Goal: Obtain resource: Download file/media

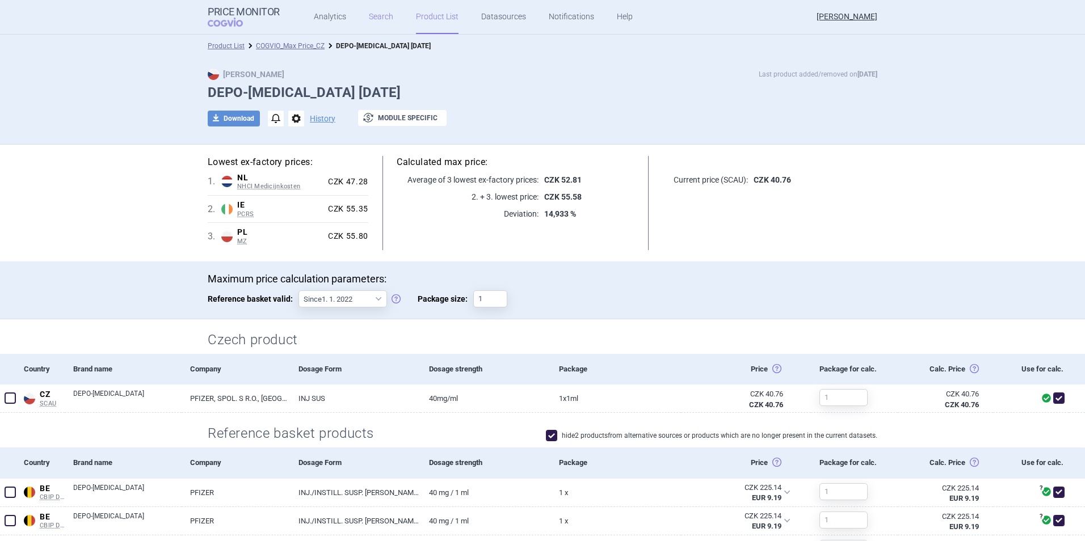
click at [376, 17] on link "Search" at bounding box center [381, 17] width 24 height 34
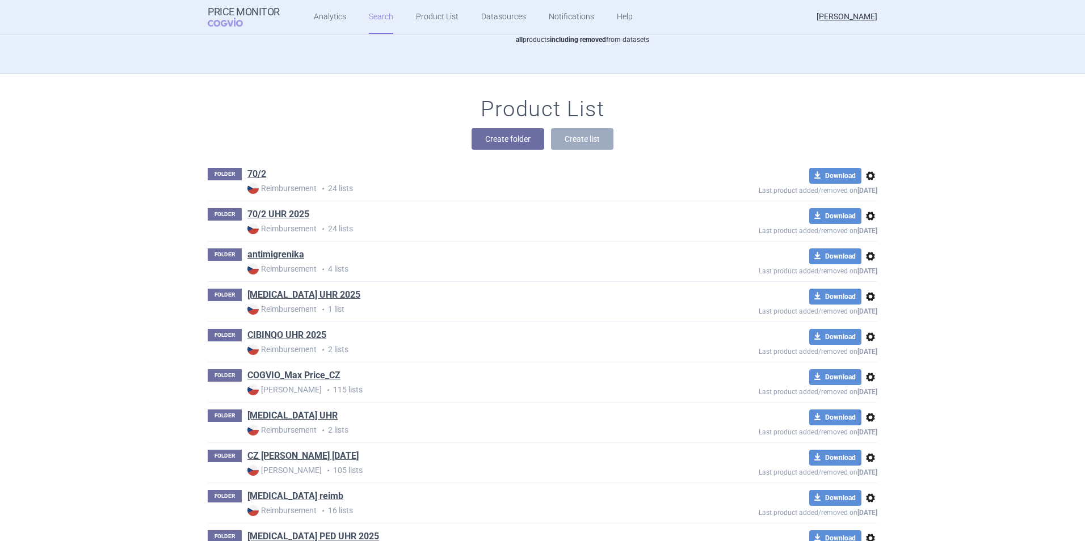
scroll to position [124, 0]
click at [294, 377] on link "COGVIO_Max Price_CZ" at bounding box center [293, 375] width 93 height 12
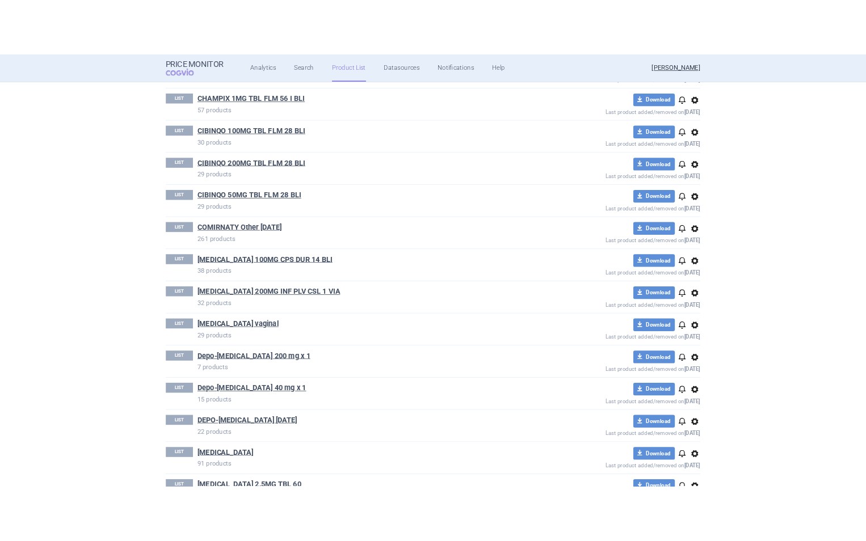
scroll to position [607, 0]
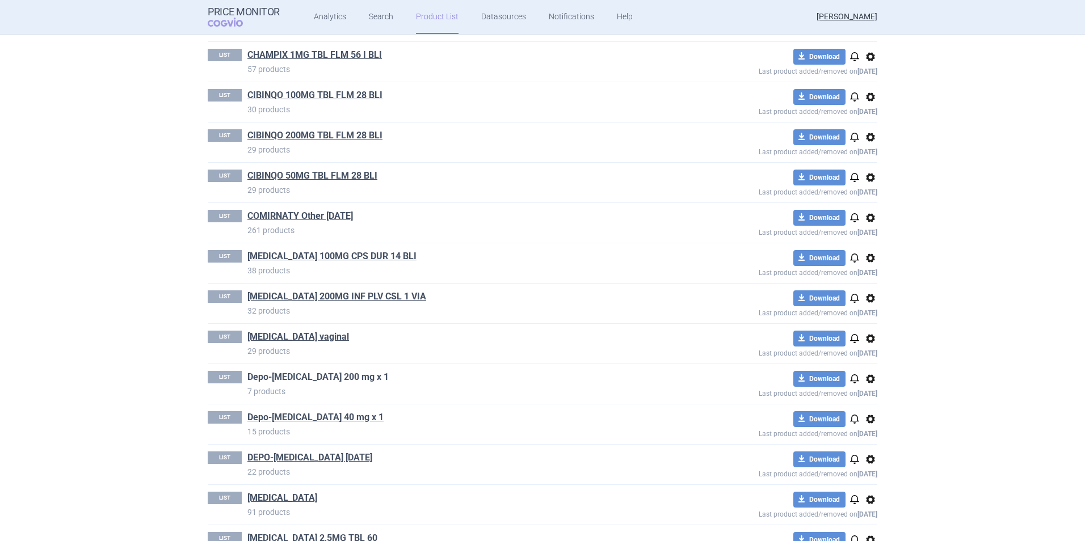
click at [309, 377] on link "Depo-[MEDICAL_DATA] 200 mg x 1" at bounding box center [317, 377] width 141 height 12
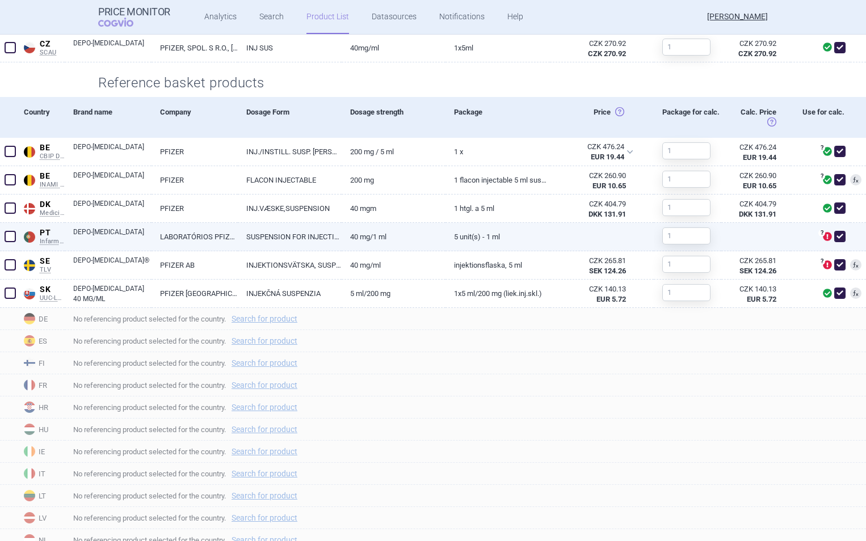
scroll to position [444, 0]
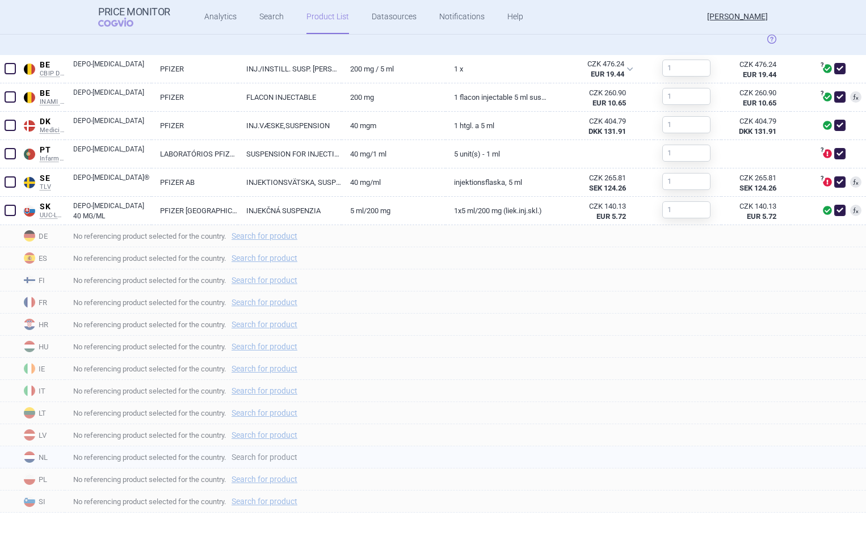
click at [252, 459] on link "Search for product" at bounding box center [265, 457] width 66 height 8
select select "country"
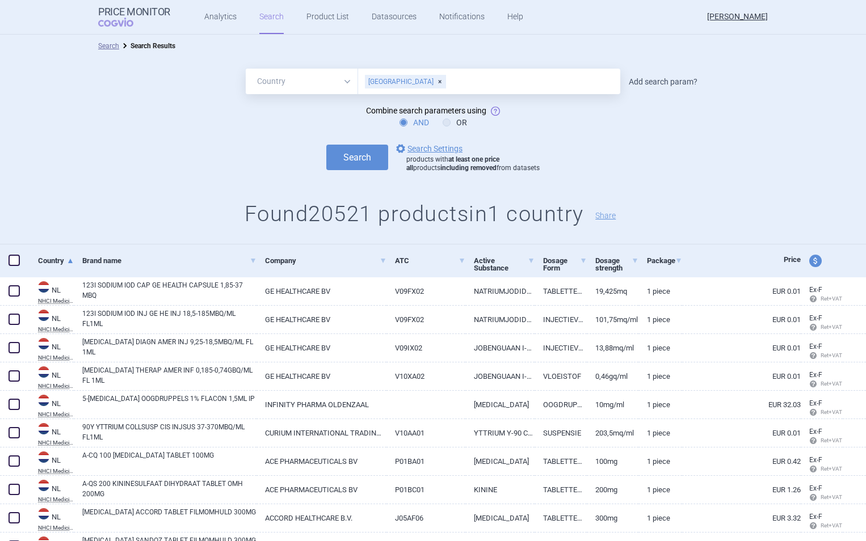
click at [659, 83] on link "Add search param?" at bounding box center [663, 82] width 69 height 8
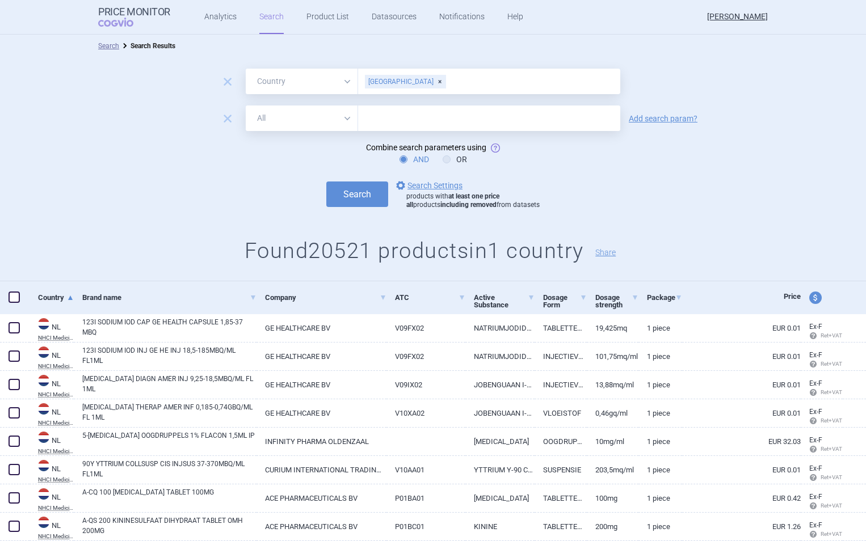
click at [342, 121] on select "All Brand Name ATC Company Active Substance Country Newer than" at bounding box center [302, 119] width 112 height 26
select select "brandName"
click at [246, 106] on select "All Brand Name ATC Company Active Substance Country Newer than" at bounding box center [302, 119] width 112 height 26
click at [378, 119] on input "text" at bounding box center [489, 119] width 262 height 26
click at [326, 182] on button "Search" at bounding box center [357, 195] width 62 height 26
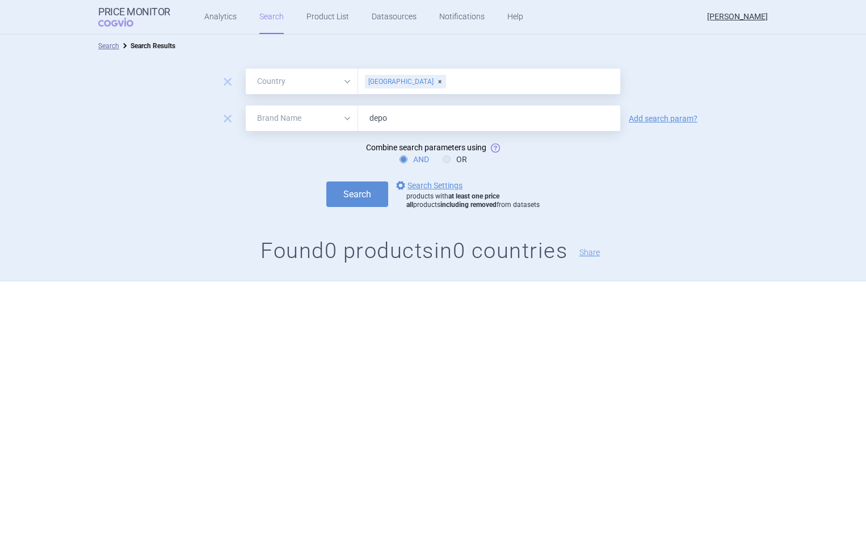
click at [326, 182] on button "Search" at bounding box center [357, 195] width 62 height 26
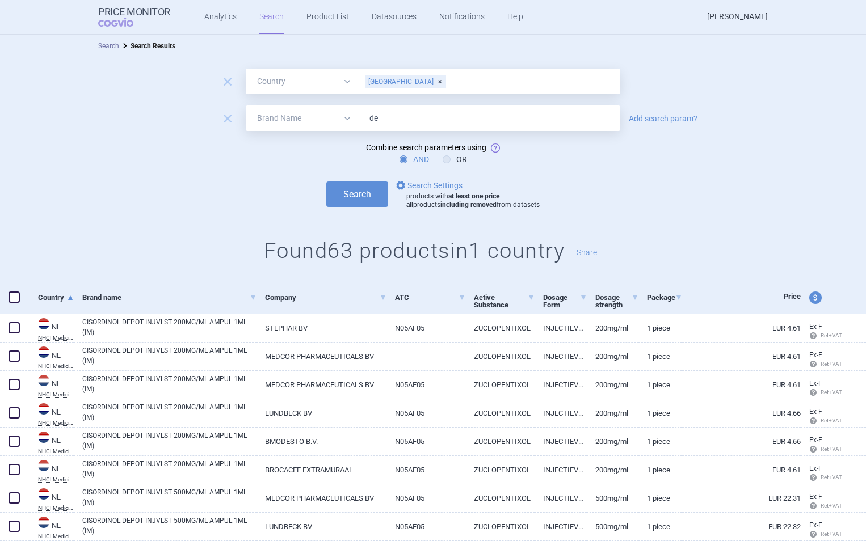
type input "d"
type input "[MEDICAL_DATA]"
click at [326, 182] on button "Search" at bounding box center [357, 195] width 62 height 26
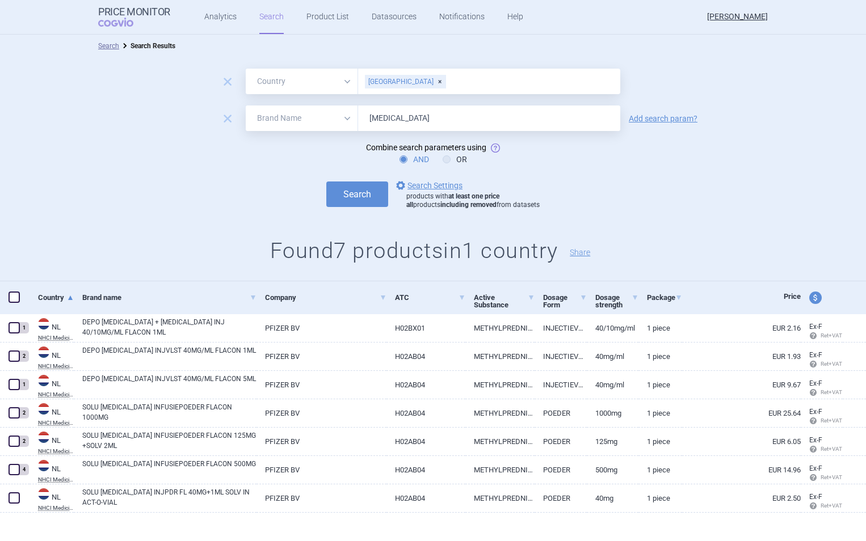
scroll to position [9, 0]
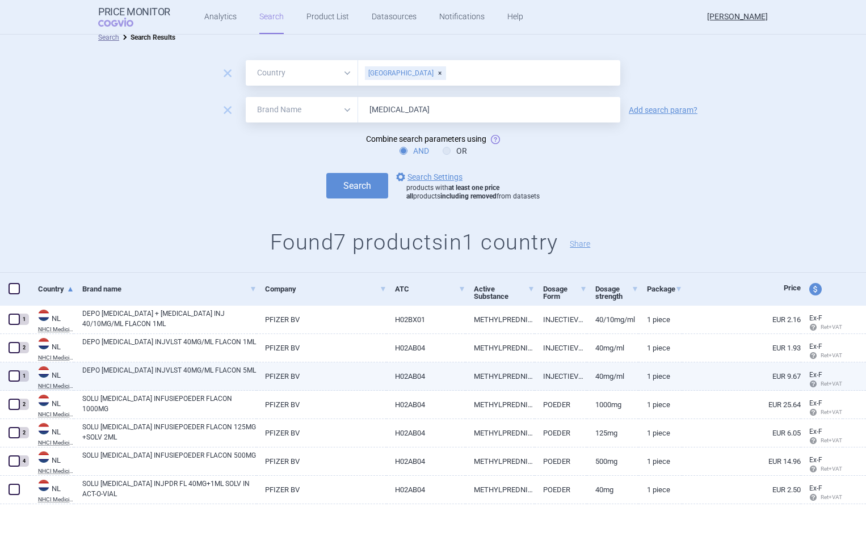
click at [15, 377] on span at bounding box center [14, 376] width 11 height 11
checkbox input "true"
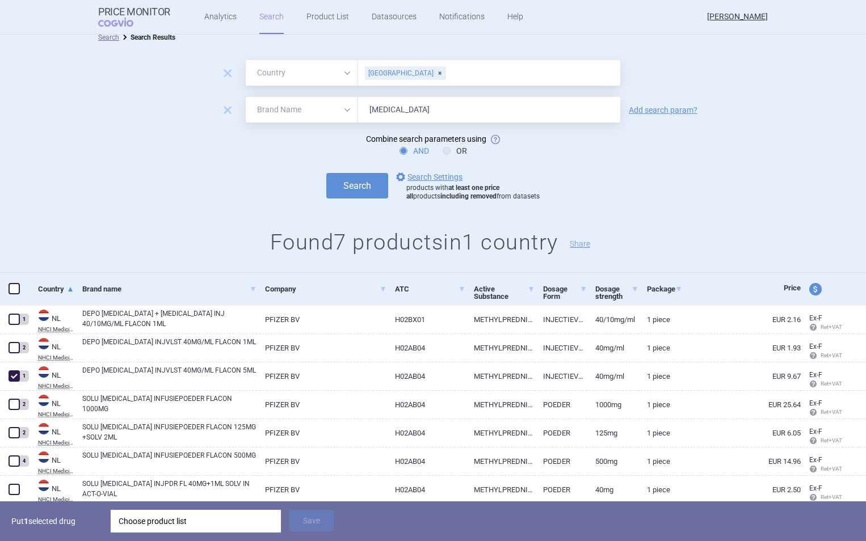
click at [182, 523] on div "Choose product list" at bounding box center [196, 521] width 154 height 23
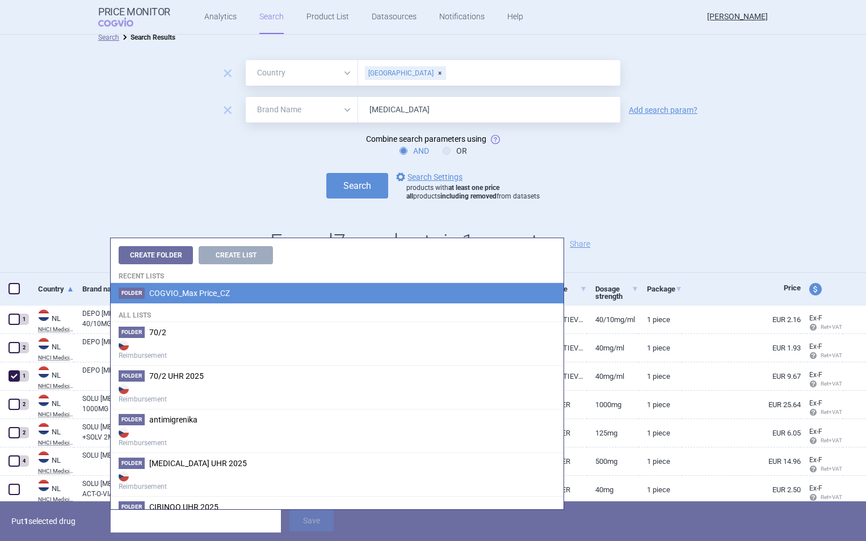
click at [204, 289] on span "COGVIO_Max Price_CZ" at bounding box center [189, 293] width 81 height 9
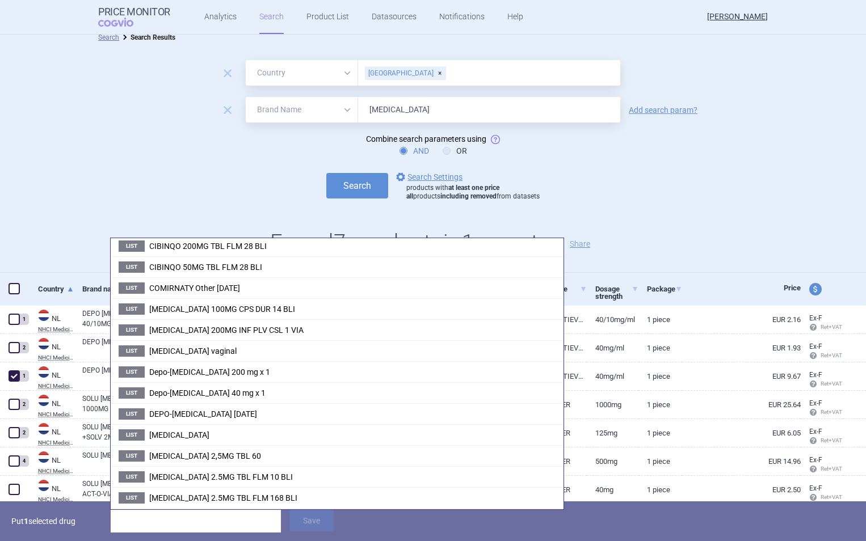
scroll to position [371, 0]
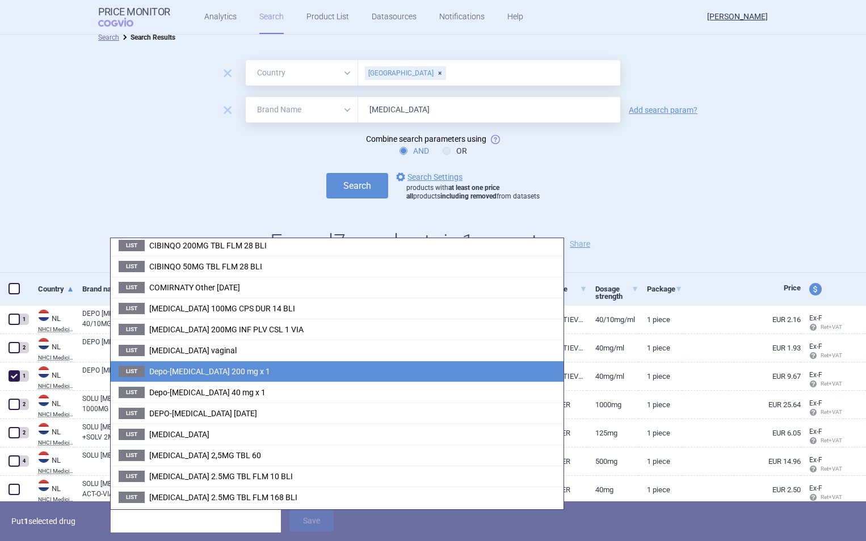
click at [213, 367] on span "Depo-[MEDICAL_DATA] 200 mg x 1" at bounding box center [209, 371] width 121 height 9
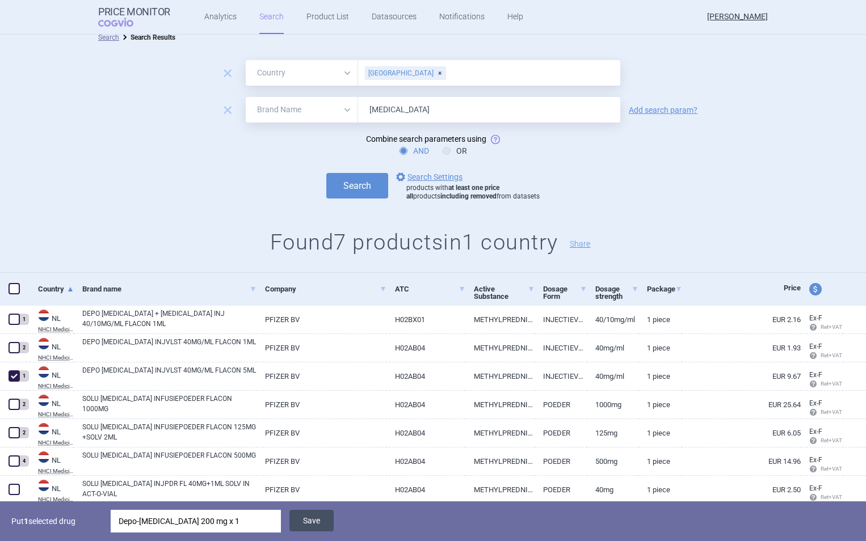
click at [318, 522] on button "Save" at bounding box center [311, 521] width 44 height 22
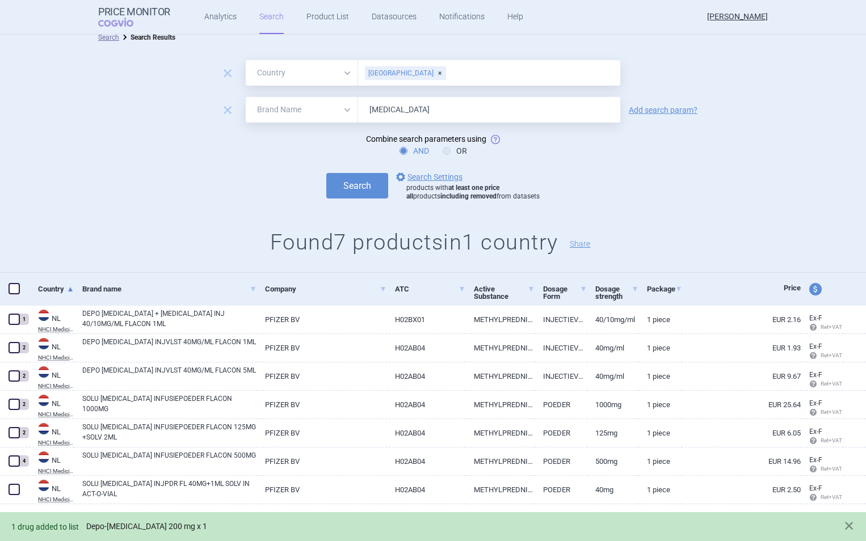
click at [140, 522] on link "Depo-[MEDICAL_DATA] 200 mg x 1" at bounding box center [146, 527] width 121 height 10
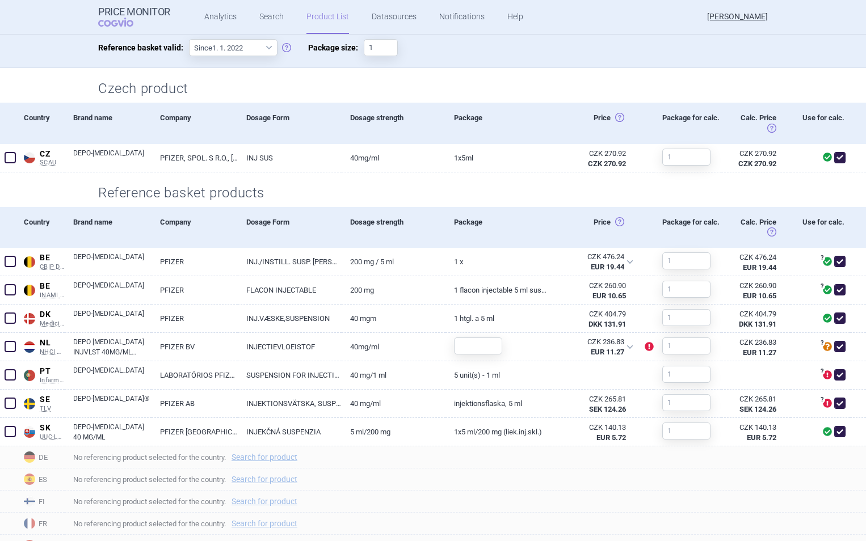
scroll to position [247, 0]
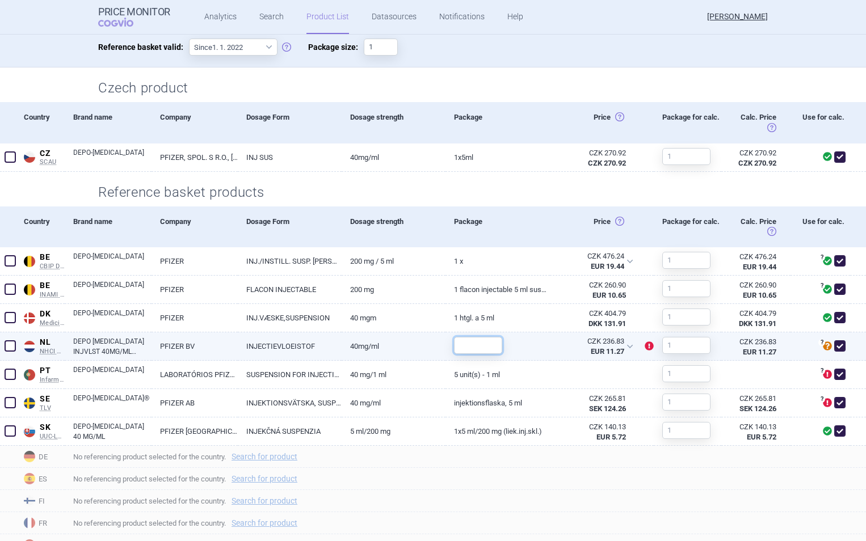
click at [472, 344] on input "text" at bounding box center [478, 345] width 48 height 17
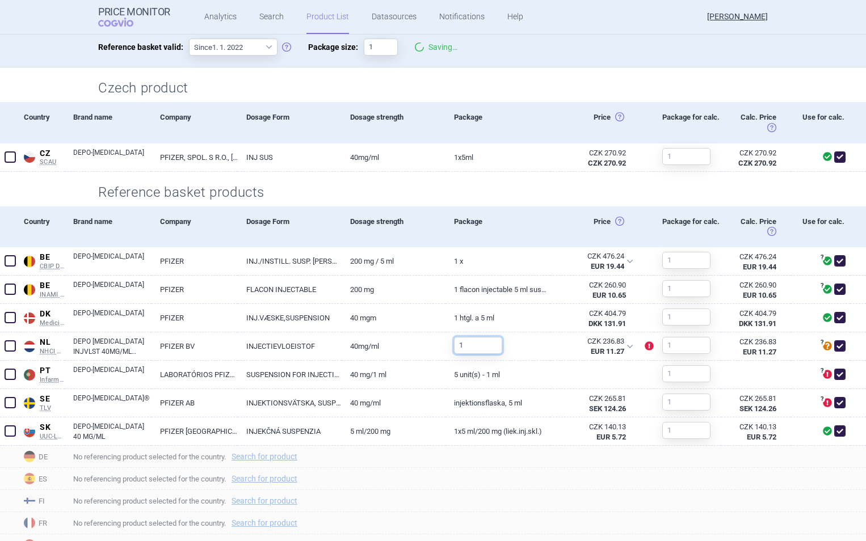
type input "1"
click at [506, 79] on h2 "Czech product" at bounding box center [433, 88] width 670 height 19
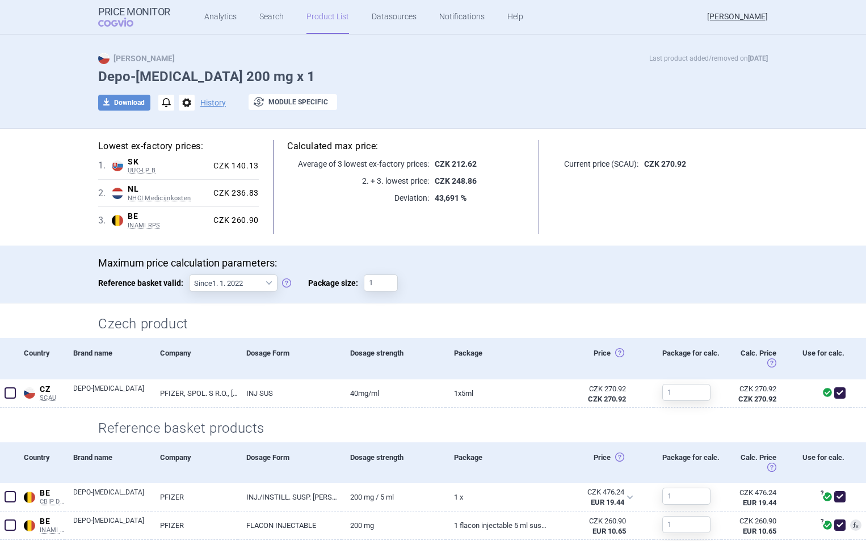
scroll to position [0, 0]
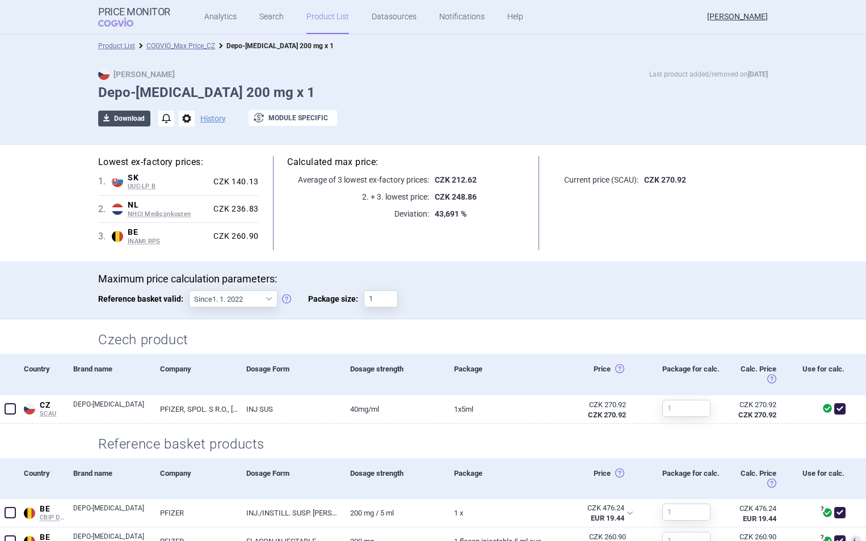
click at [125, 118] on button "download Download" at bounding box center [124, 119] width 52 height 16
select select "EUR"
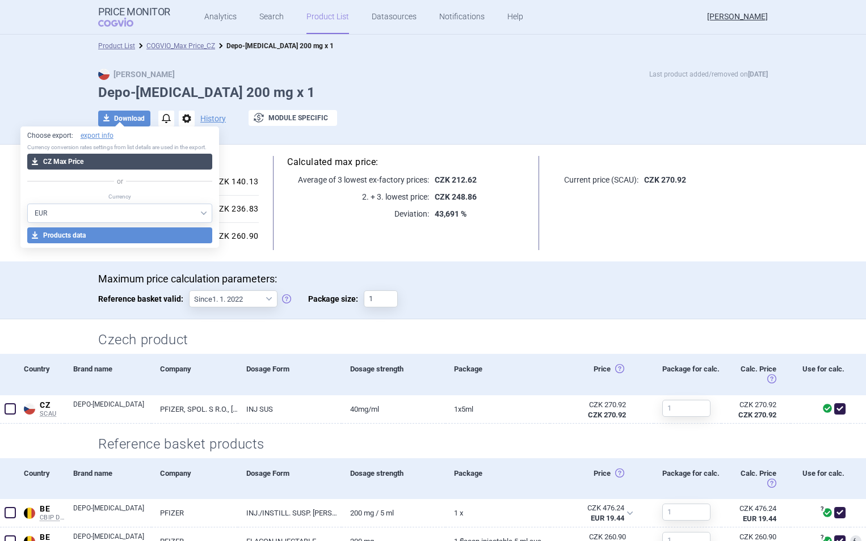
click at [124, 162] on button "download CZ Max Price" at bounding box center [120, 162] width 186 height 16
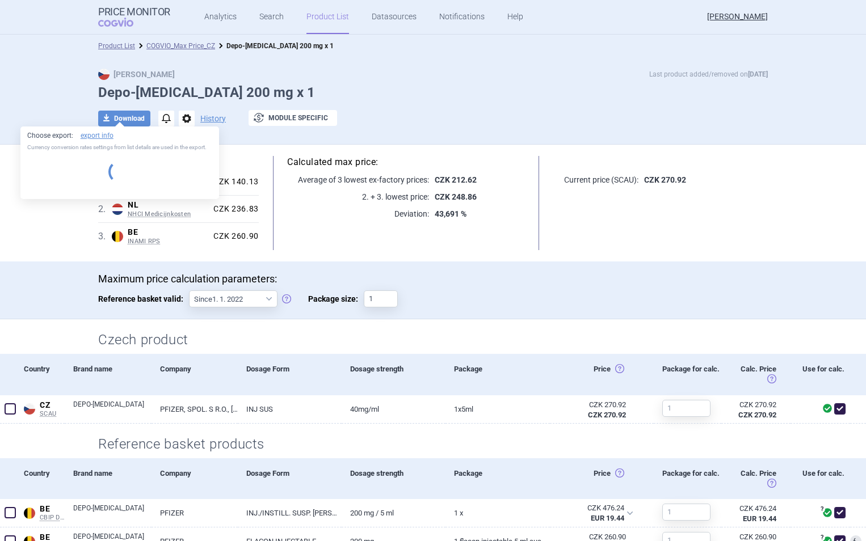
select select "EUR"
